Goal: Task Accomplishment & Management: Use online tool/utility

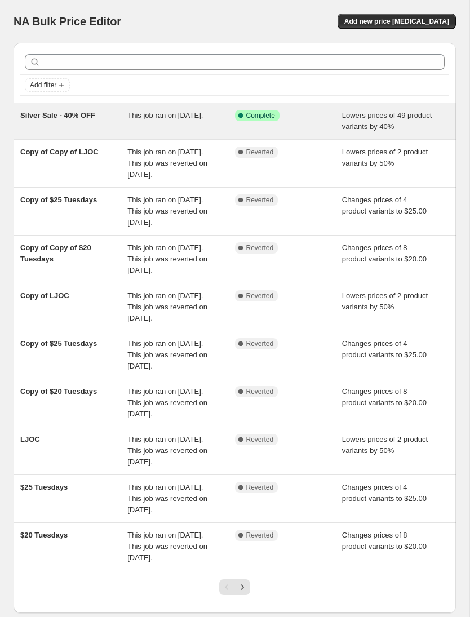
click at [324, 122] on div "Success Complete Complete" at bounding box center [288, 121] width 107 height 23
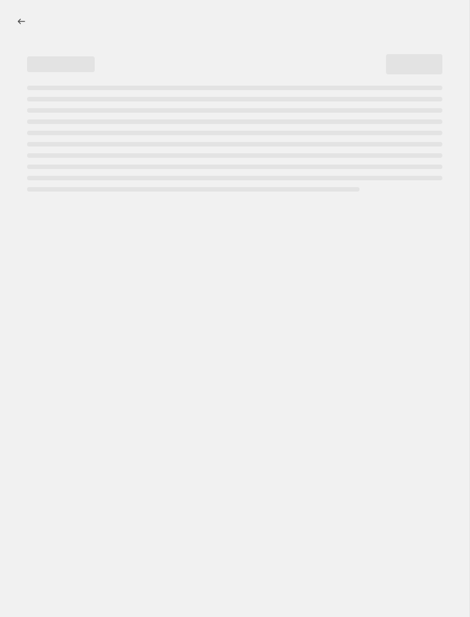
select select "percentage"
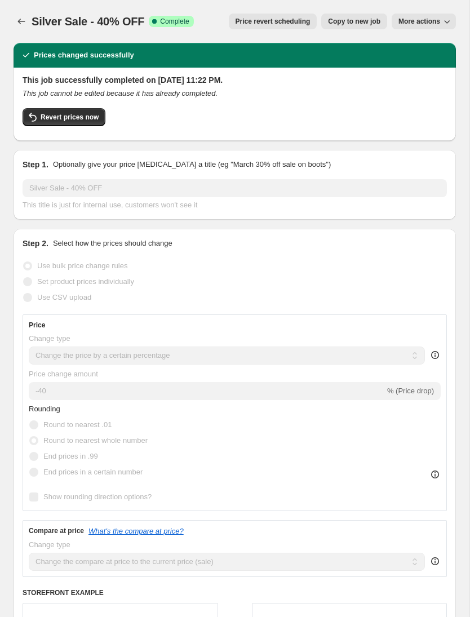
click at [336, 14] on button "Copy to new job" at bounding box center [354, 22] width 66 height 16
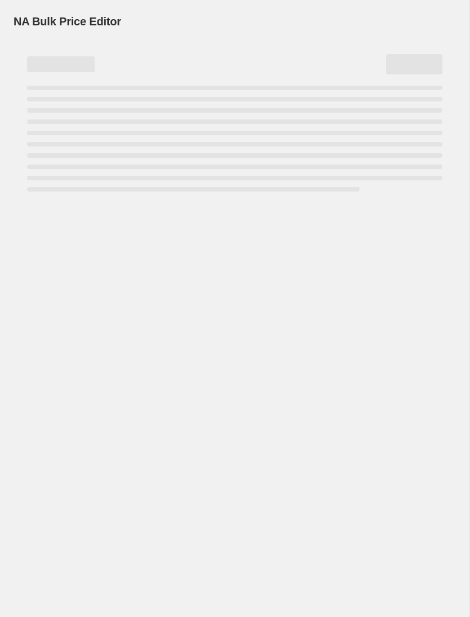
select select "percentage"
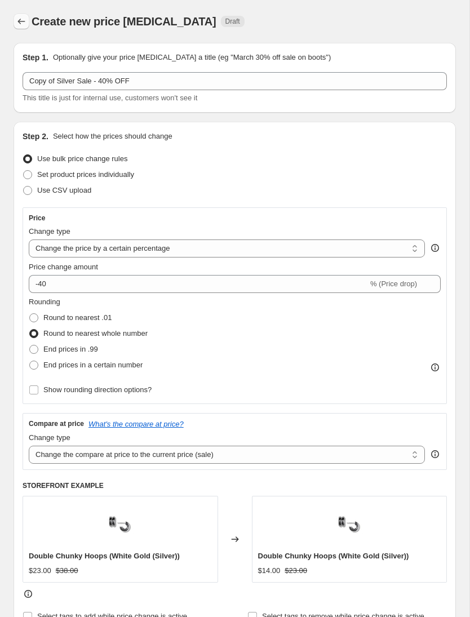
click at [28, 20] on button "Price change jobs" at bounding box center [22, 22] width 16 height 16
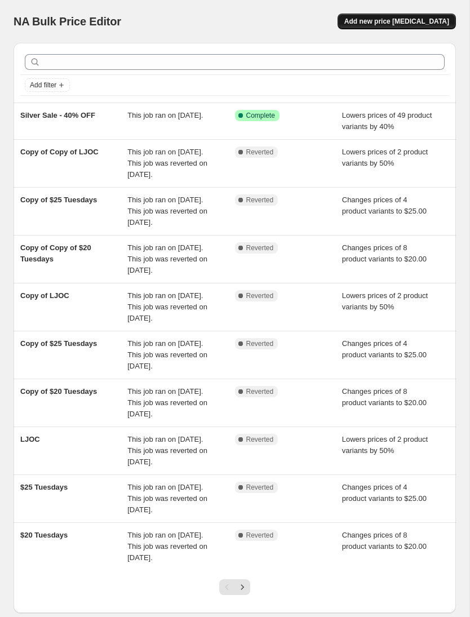
click at [428, 20] on span "Add new price [MEDICAL_DATA]" at bounding box center [396, 21] width 105 height 9
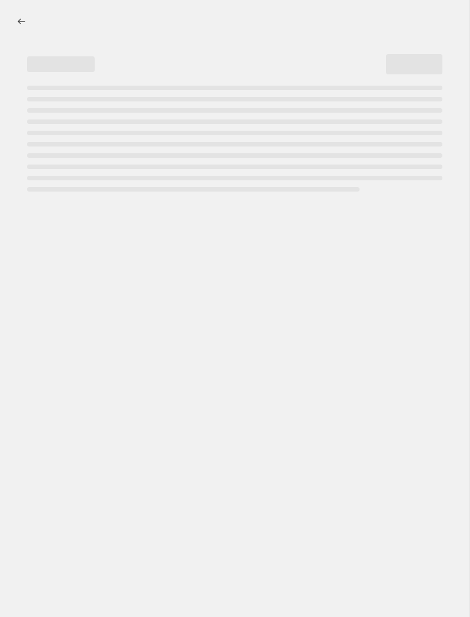
select select "percentage"
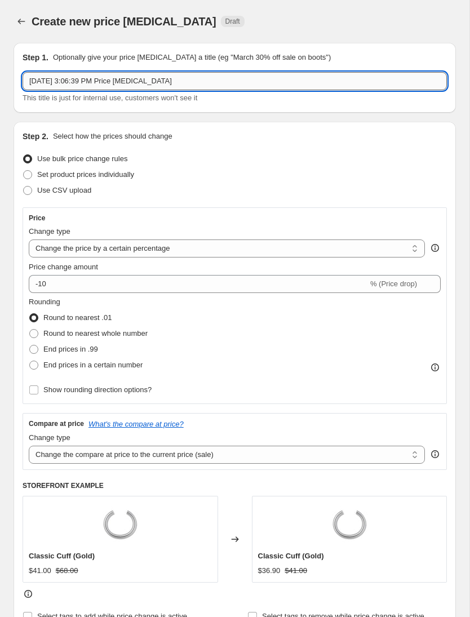
click at [230, 82] on input "[DATE] 3:06:39 PM Price [MEDICAL_DATA]" at bounding box center [235, 81] width 424 height 18
type input "Sep"
type input "$30 [DATE]"
click at [211, 251] on select "Change the price to a certain amount Change the price by a certain amount Chang…" at bounding box center [227, 248] width 396 height 18
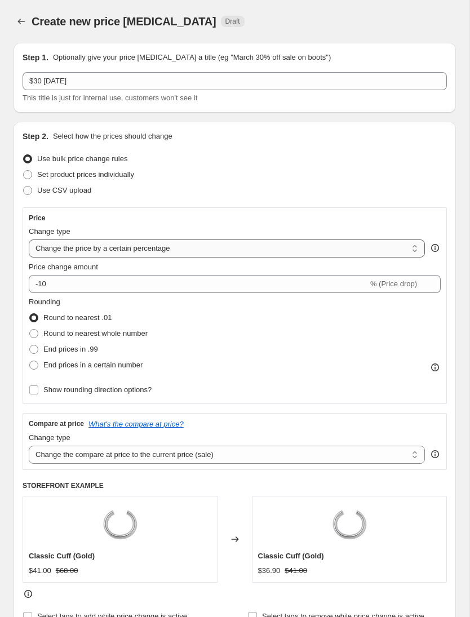
select select "by"
type input "-10.00"
click at [166, 253] on select "Change the price to a certain amount Change the price by a certain amount Chang…" at bounding box center [227, 248] width 396 height 18
select select "to"
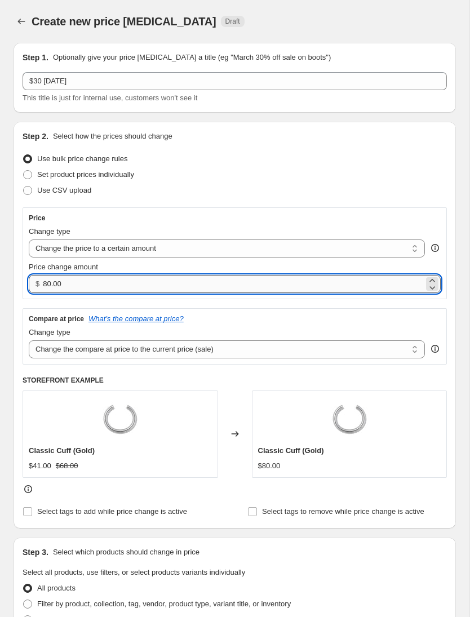
click at [64, 290] on input "80.00" at bounding box center [233, 284] width 381 height 18
type input "8"
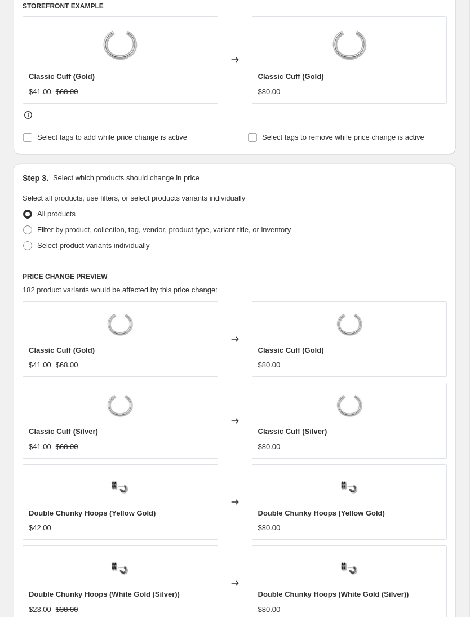
scroll to position [376, 0]
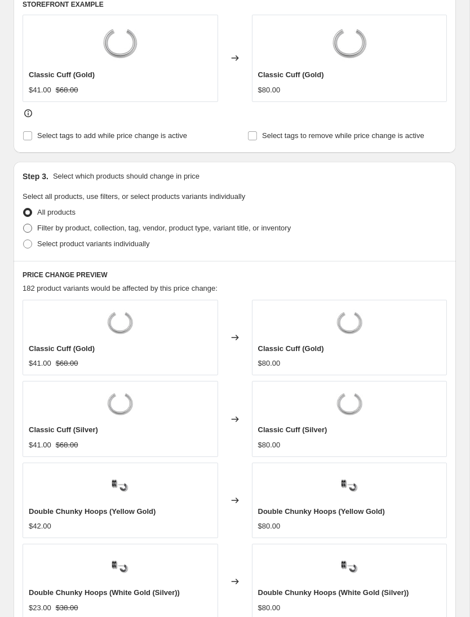
type input "30"
click at [52, 230] on span "Filter by product, collection, tag, vendor, product type, variant title, or inv…" at bounding box center [163, 228] width 253 height 8
click at [24, 224] on input "Filter by product, collection, tag, vendor, product type, variant title, or inv…" at bounding box center [23, 224] width 1 height 1
radio input "true"
type input "30.00"
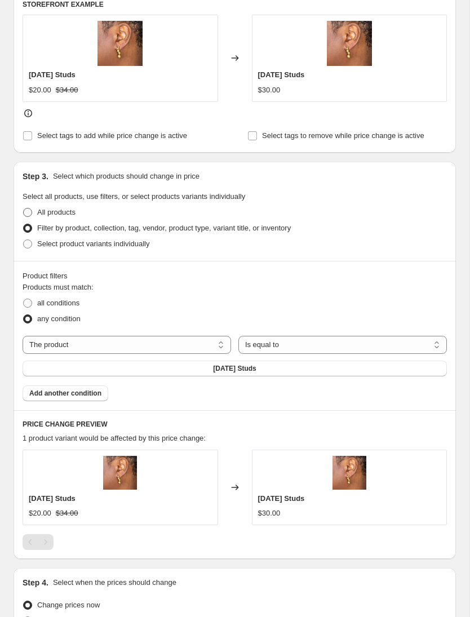
click at [56, 214] on span "All products" at bounding box center [56, 212] width 38 height 8
click at [24, 208] on input "All products" at bounding box center [23, 208] width 1 height 1
radio input "true"
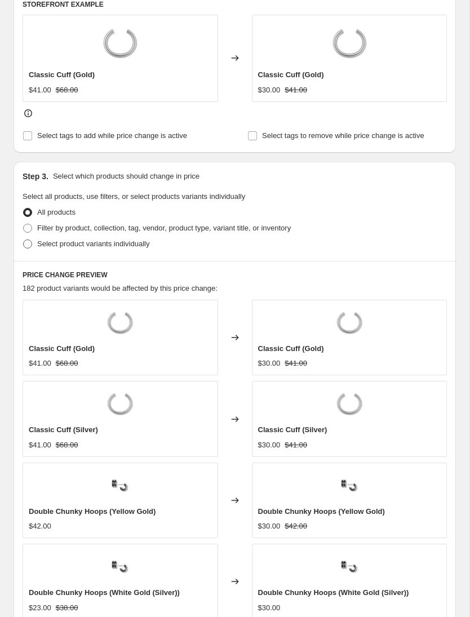
click at [127, 243] on span "Select product variants individually" at bounding box center [93, 243] width 112 height 8
click at [24, 240] on input "Select product variants individually" at bounding box center [23, 239] width 1 height 1
radio input "true"
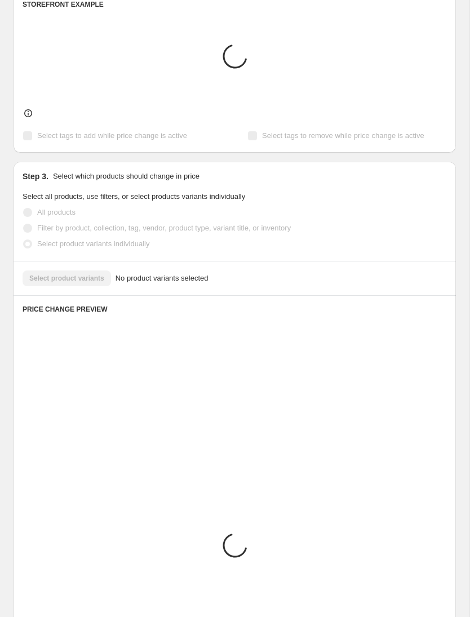
scroll to position [294, 0]
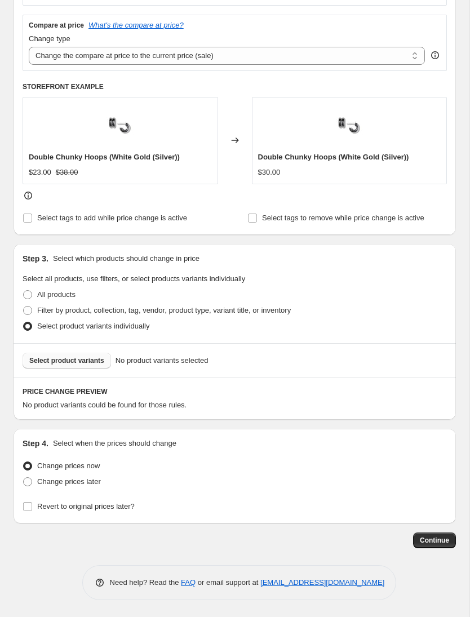
click at [92, 358] on span "Select product variants" at bounding box center [66, 360] width 75 height 9
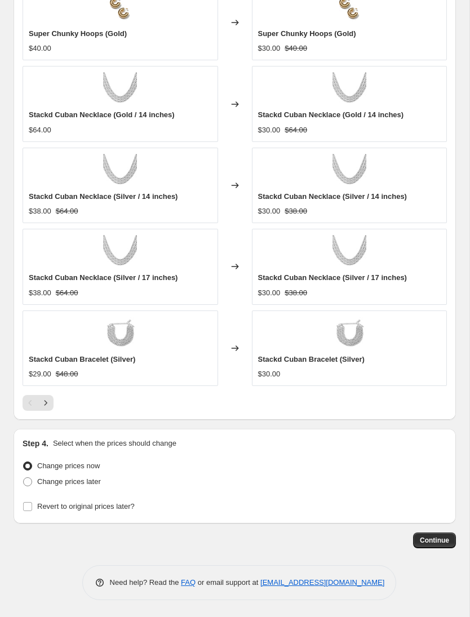
scroll to position [726, 0]
click at [97, 488] on label "Change prices later" at bounding box center [62, 482] width 78 height 16
click at [24, 478] on input "Change prices later" at bounding box center [23, 477] width 1 height 1
radio input "true"
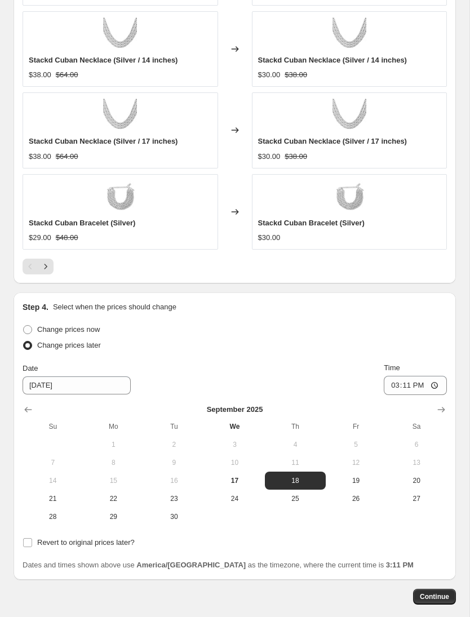
scroll to position [859, 0]
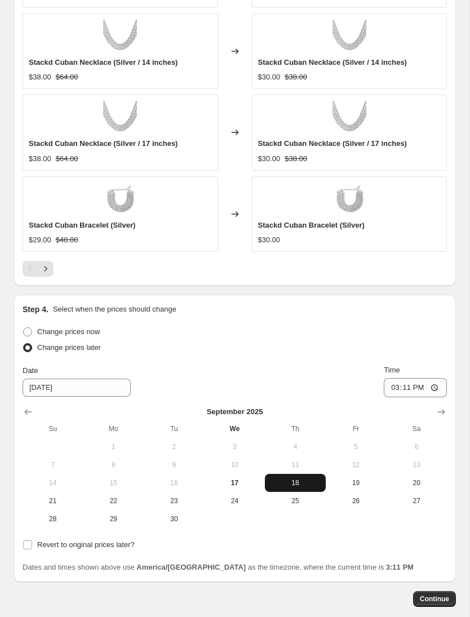
click at [306, 481] on span "18" at bounding box center [295, 482] width 52 height 9
click at [419, 388] on input "15:11" at bounding box center [415, 387] width 63 height 19
type input "00:00"
click at [39, 540] on span "Revert to original prices later?" at bounding box center [85, 544] width 97 height 8
click at [32, 540] on input "Revert to original prices later?" at bounding box center [27, 544] width 9 height 9
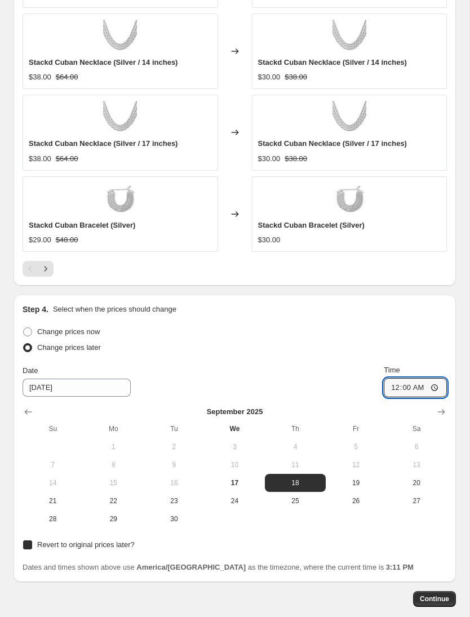
checkbox input "true"
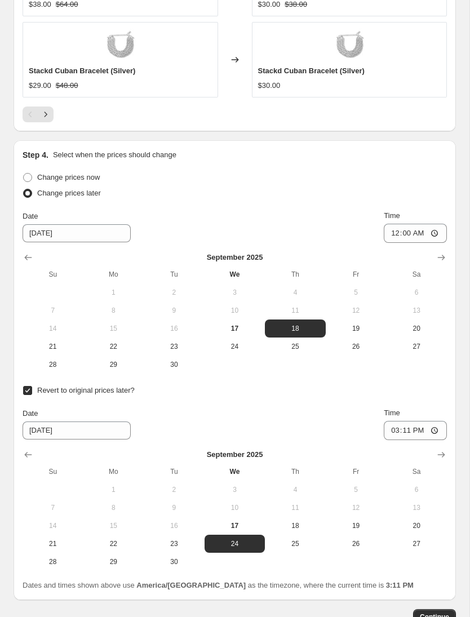
scroll to position [1020, 0]
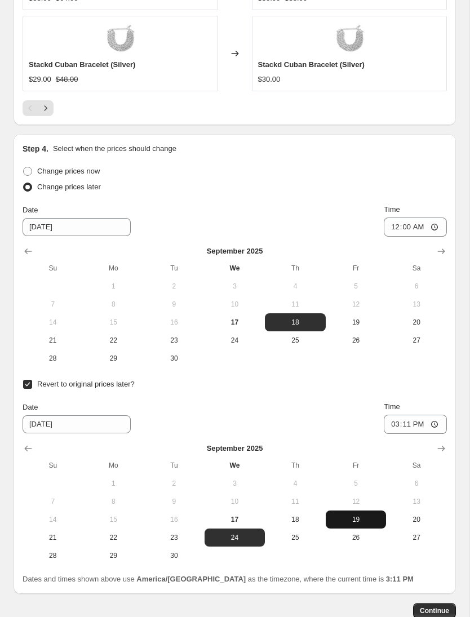
click at [354, 522] on button "19" at bounding box center [356, 519] width 61 height 18
type input "[DATE]"
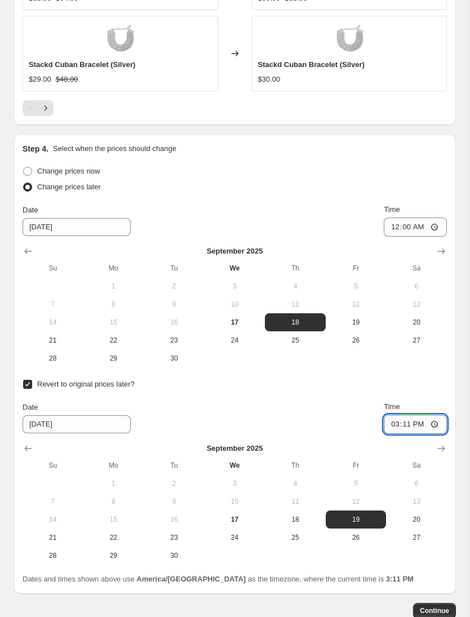
click at [432, 426] on input "15:11" at bounding box center [415, 424] width 63 height 19
type input "00:00"
click at [429, 603] on button "Continue" at bounding box center [434, 611] width 43 height 16
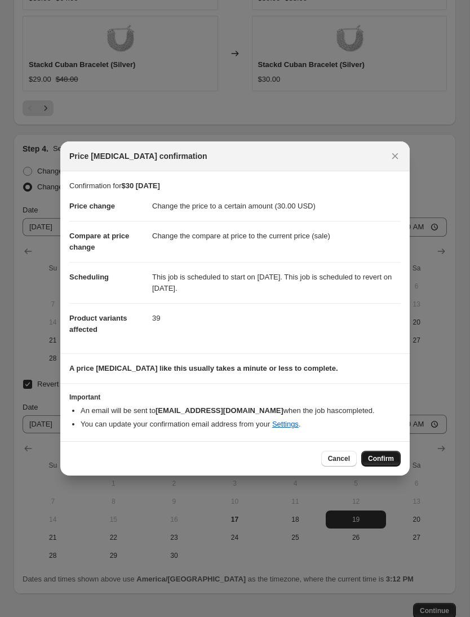
click at [383, 459] on span "Confirm" at bounding box center [381, 458] width 26 height 9
type input "$30 [DATE]"
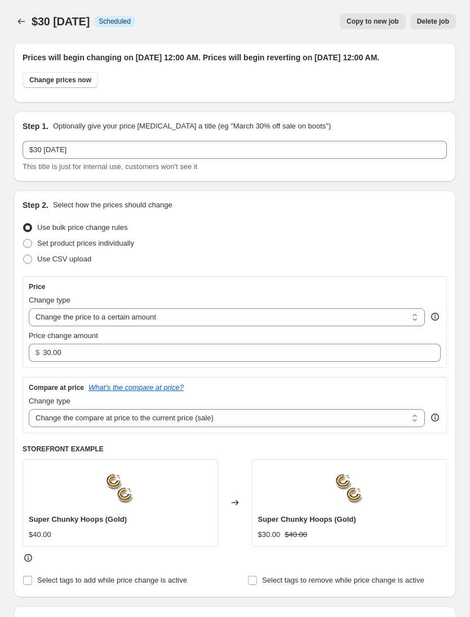
scroll to position [1020, 0]
